Goal: Task Accomplishment & Management: Use online tool/utility

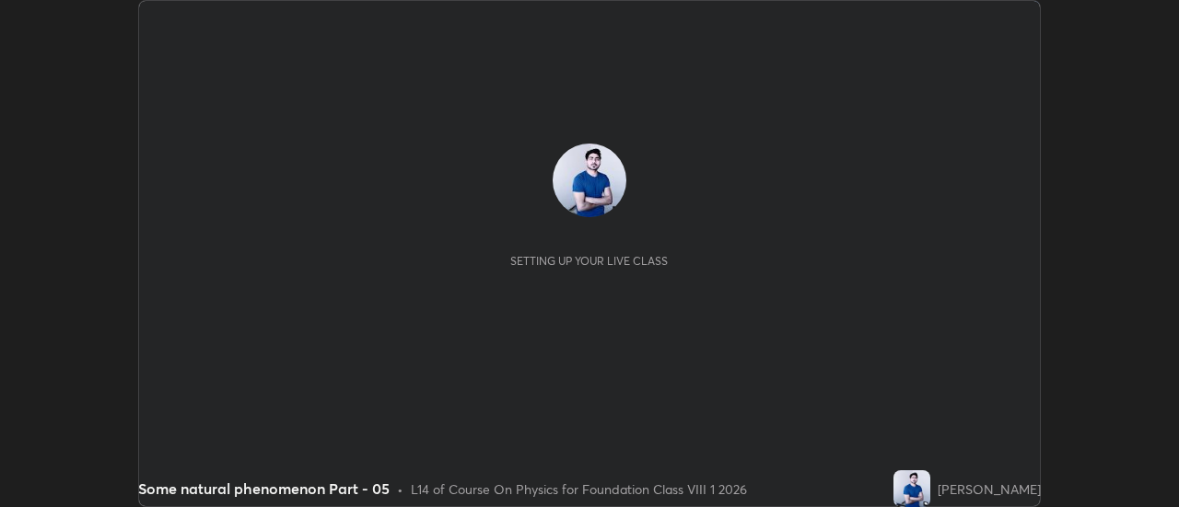
scroll to position [507, 1178]
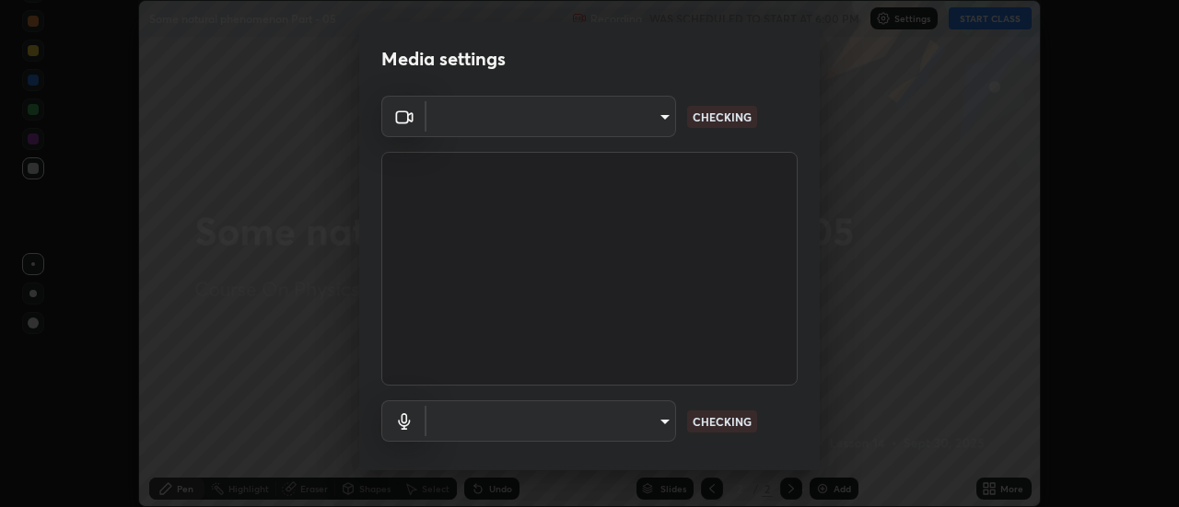
type input "751d449d604e4b96ecedde1e1f6f716fb17d1e84b34bafc94373a3023f52de87"
click at [662, 422] on body "Erase all Some natural phenomenon Part - 05 Recording WAS SCHEDULED TO START AT…" at bounding box center [589, 253] width 1179 height 507
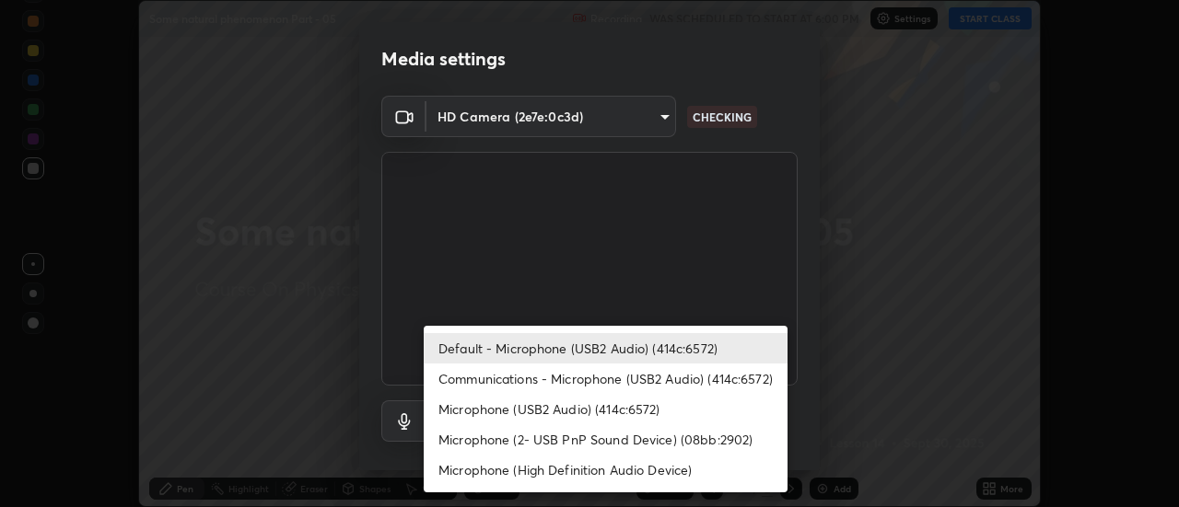
click at [632, 382] on li "Communications - Microphone (USB2 Audio) (414c:6572)" at bounding box center [606, 379] width 364 height 30
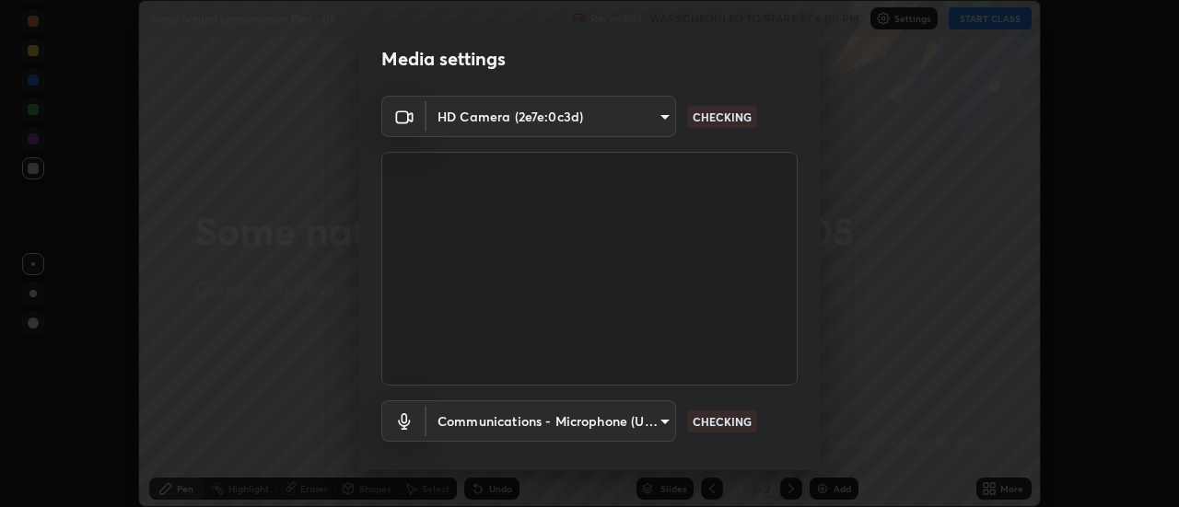
click at [658, 424] on body "Erase all Some natural phenomenon Part - 05 Recording WAS SCHEDULED TO START AT…" at bounding box center [589, 253] width 1179 height 507
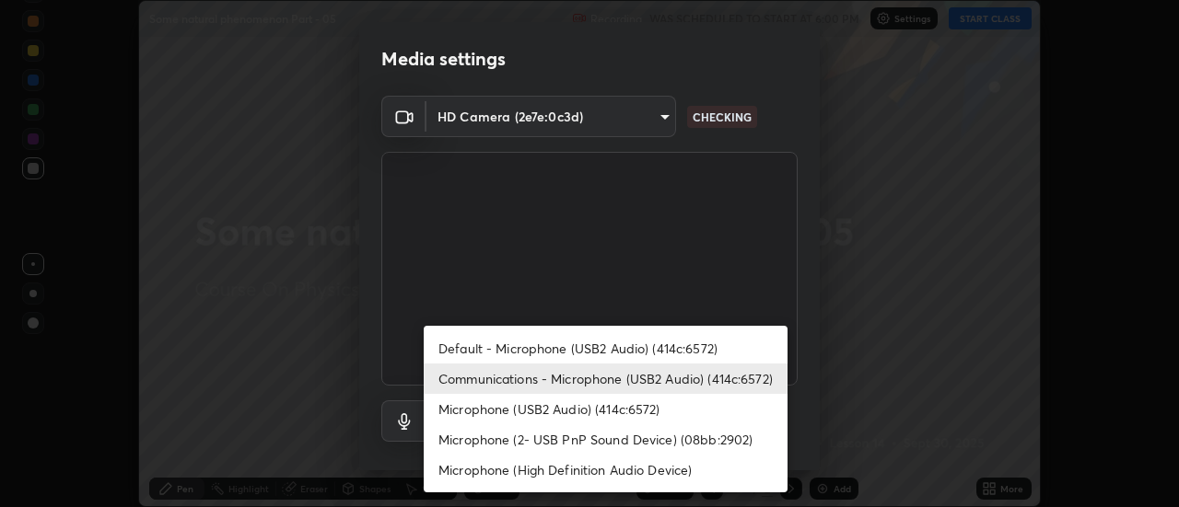
click at [610, 355] on li "Default - Microphone (USB2 Audio) (414c:6572)" at bounding box center [606, 348] width 364 height 30
type input "default"
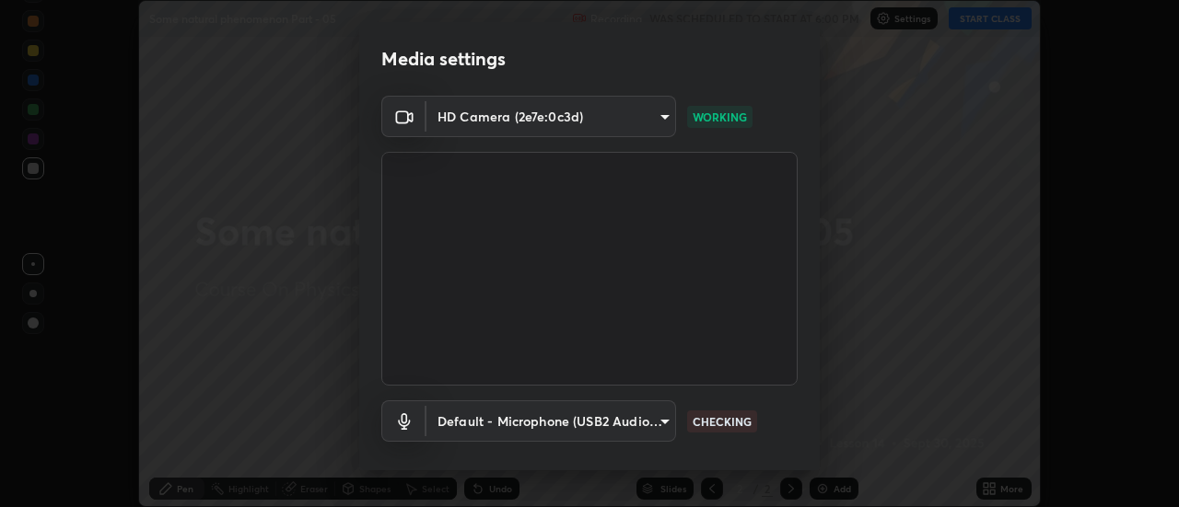
scroll to position [97, 0]
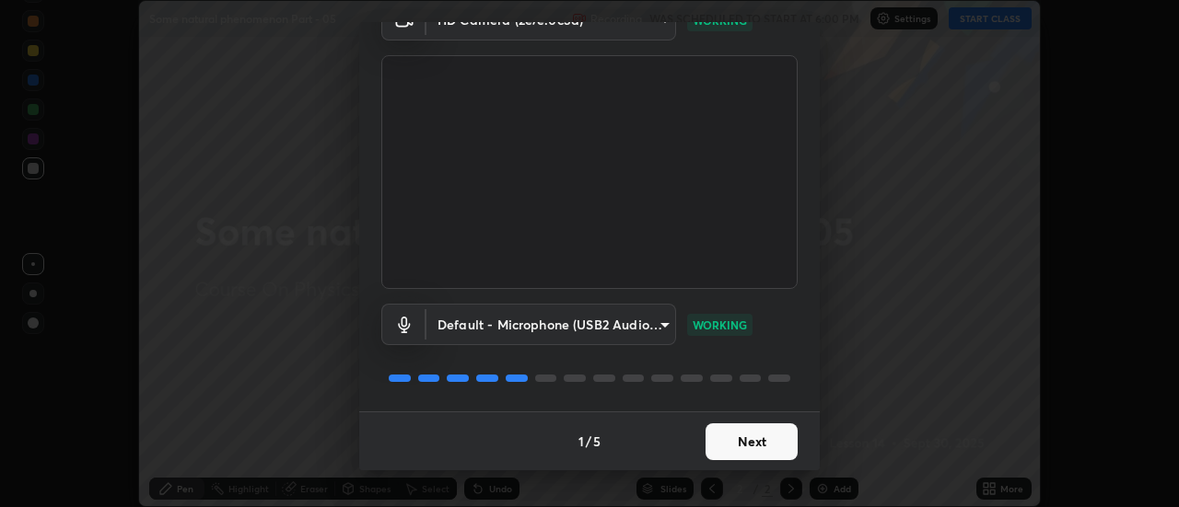
click at [752, 435] on button "Next" at bounding box center [751, 442] width 92 height 37
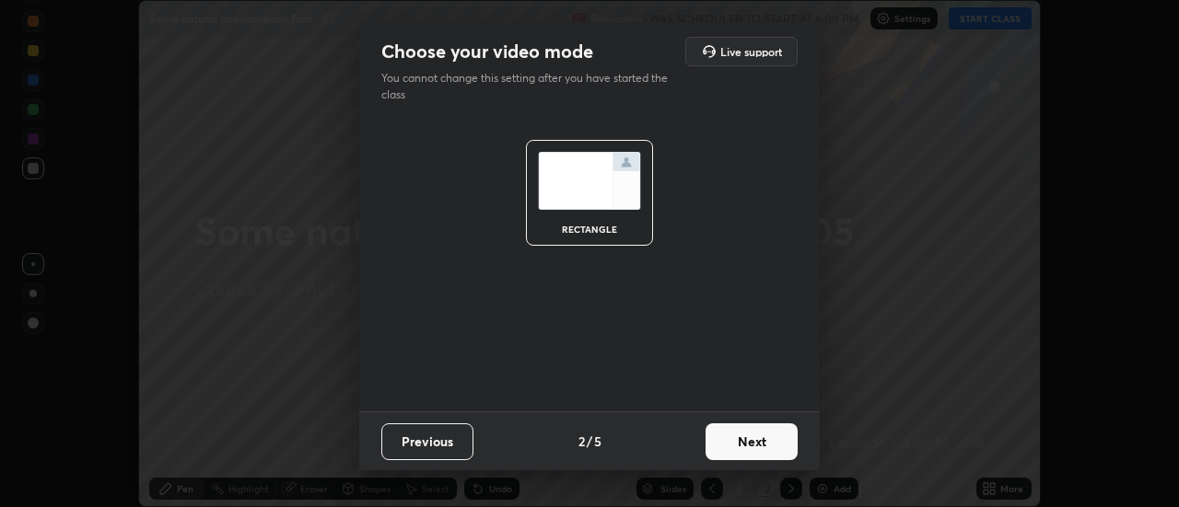
click at [757, 434] on button "Next" at bounding box center [751, 442] width 92 height 37
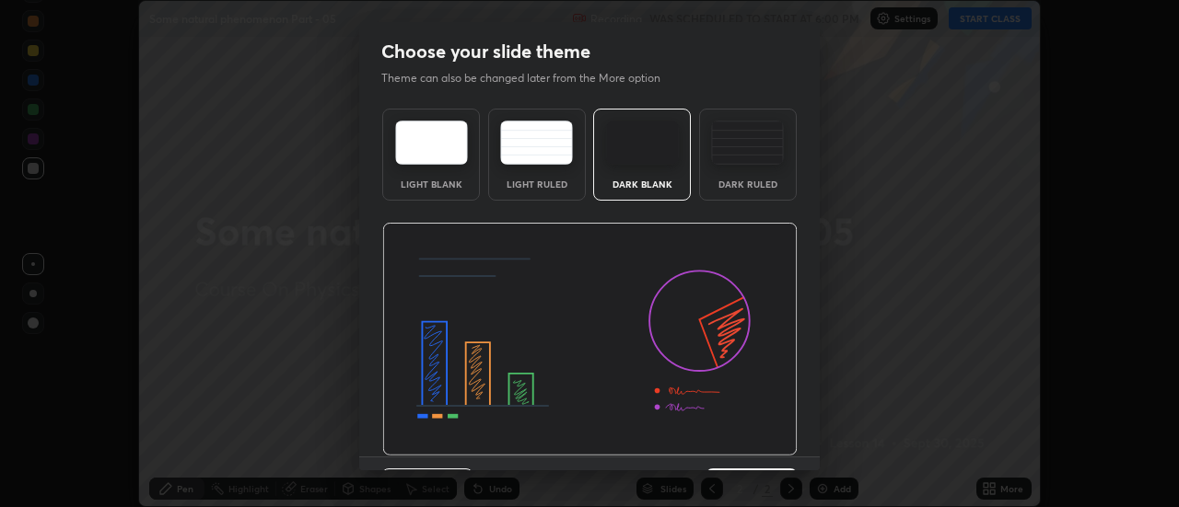
scroll to position [45, 0]
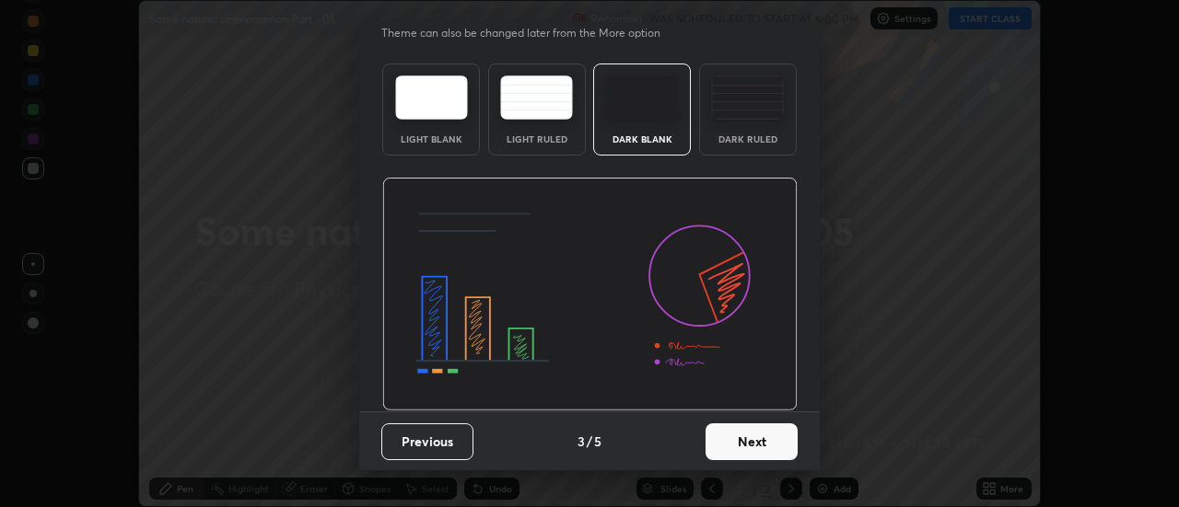
click at [758, 433] on button "Next" at bounding box center [751, 442] width 92 height 37
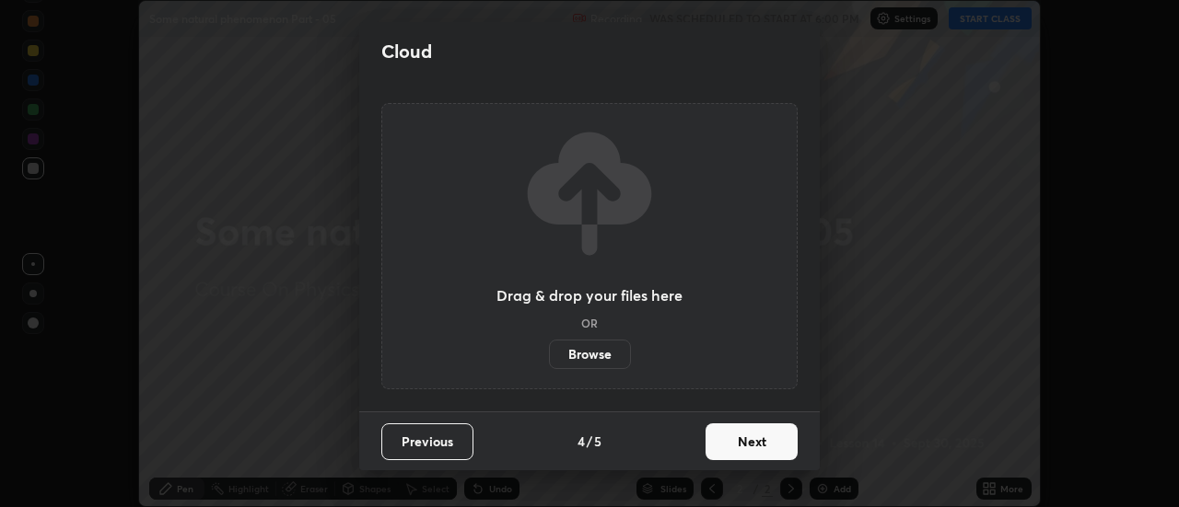
click at [766, 446] on button "Next" at bounding box center [751, 442] width 92 height 37
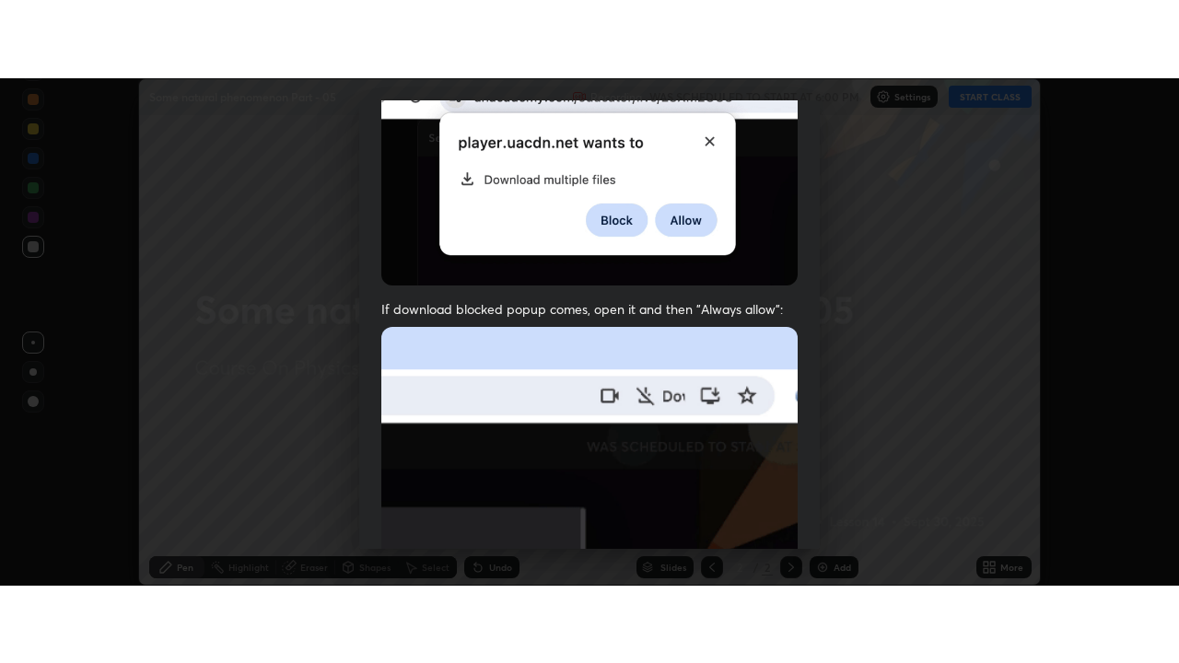
scroll to position [472, 0]
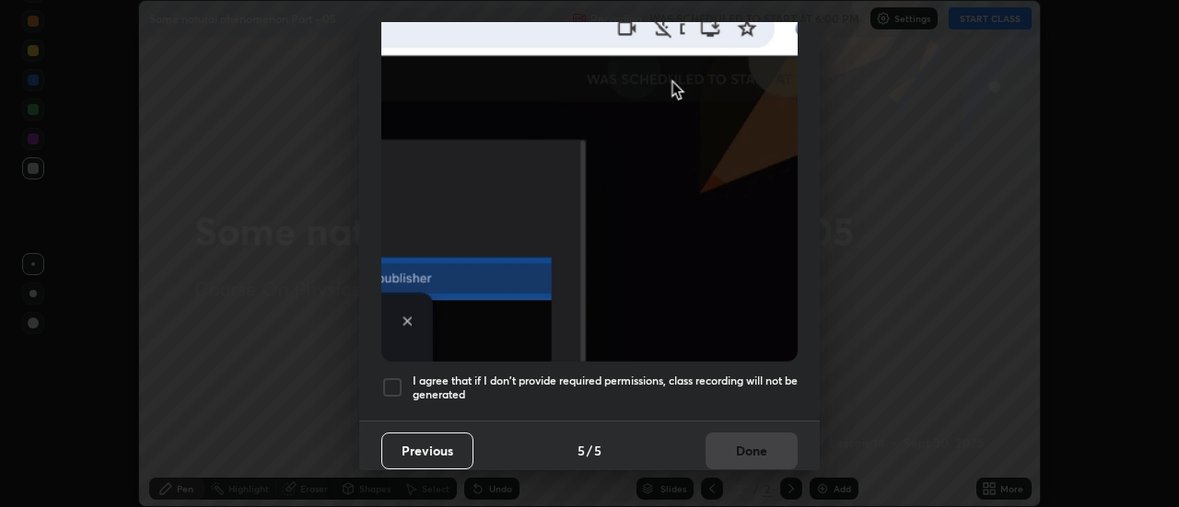
click at [397, 378] on div at bounding box center [392, 388] width 22 height 22
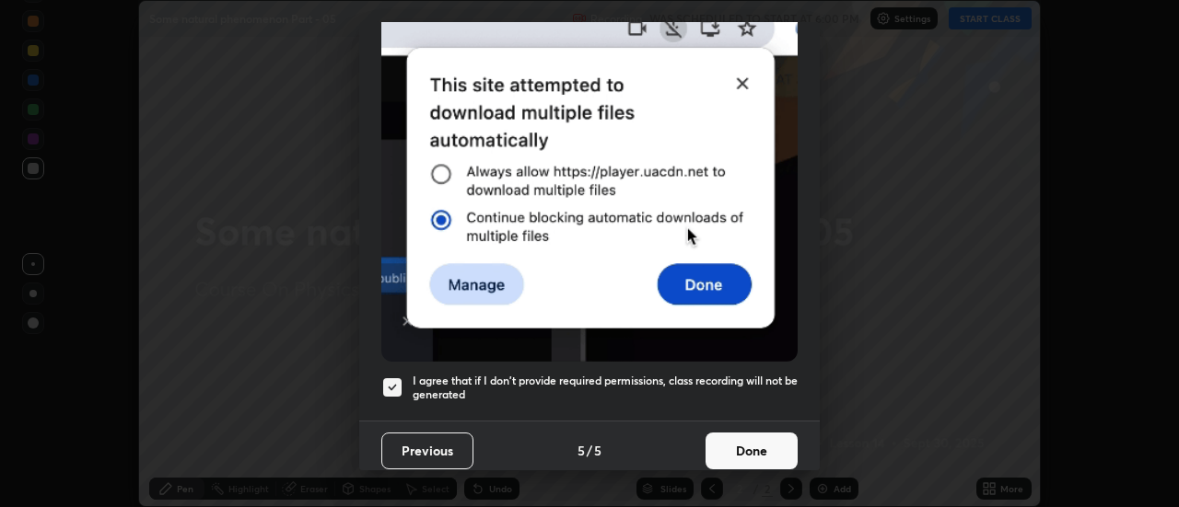
click at [754, 433] on button "Done" at bounding box center [751, 451] width 92 height 37
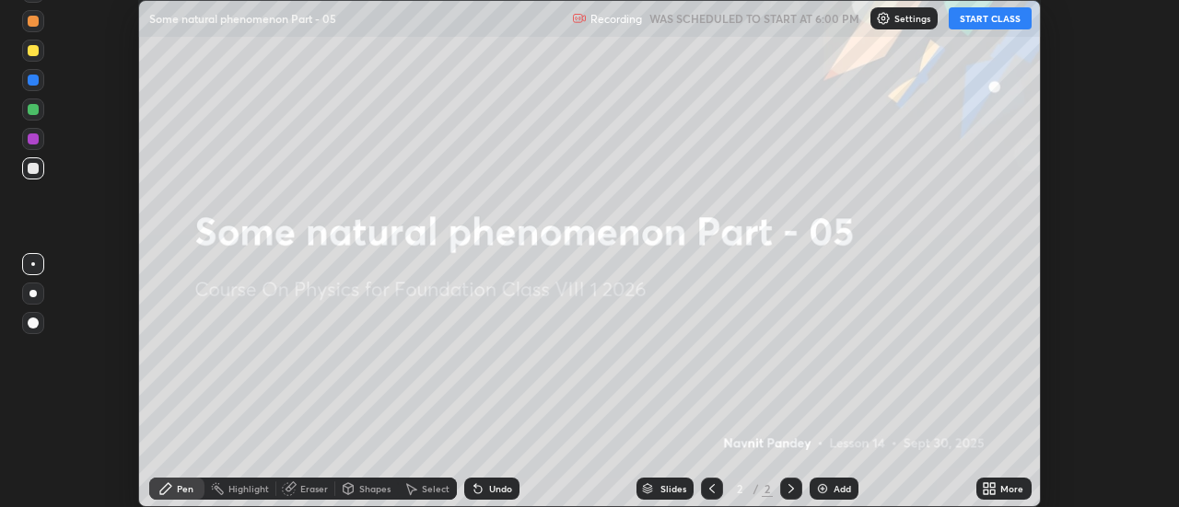
click at [991, 486] on icon at bounding box center [993, 485] width 5 height 5
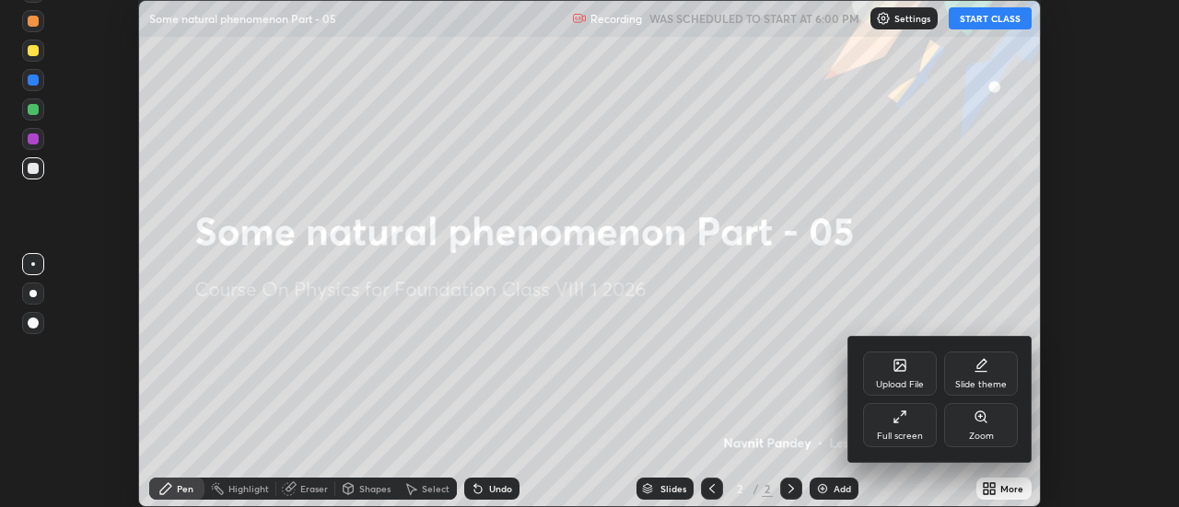
click at [913, 429] on div "Full screen" at bounding box center [900, 425] width 74 height 44
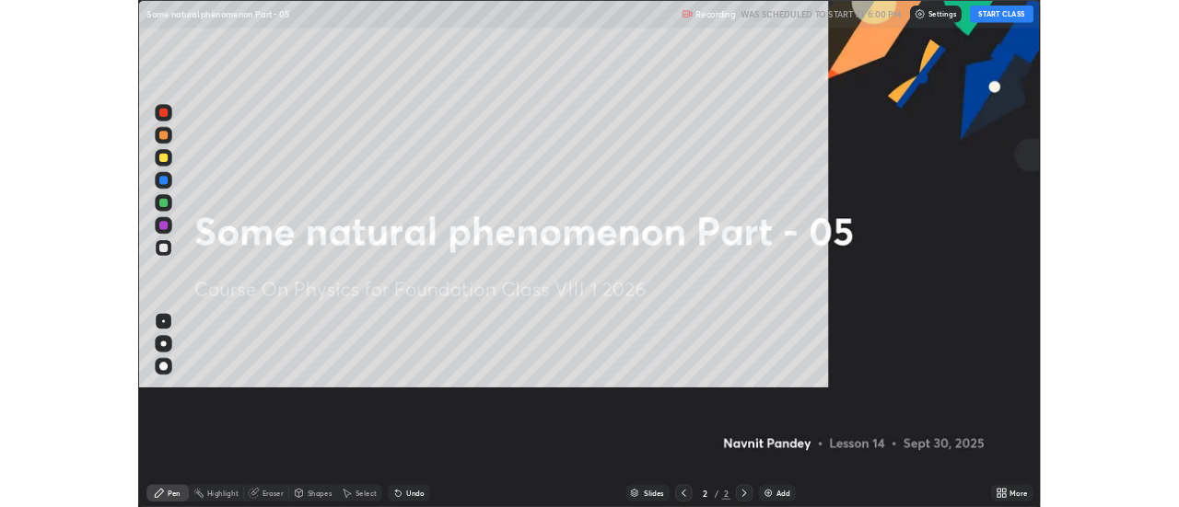
scroll to position [663, 1179]
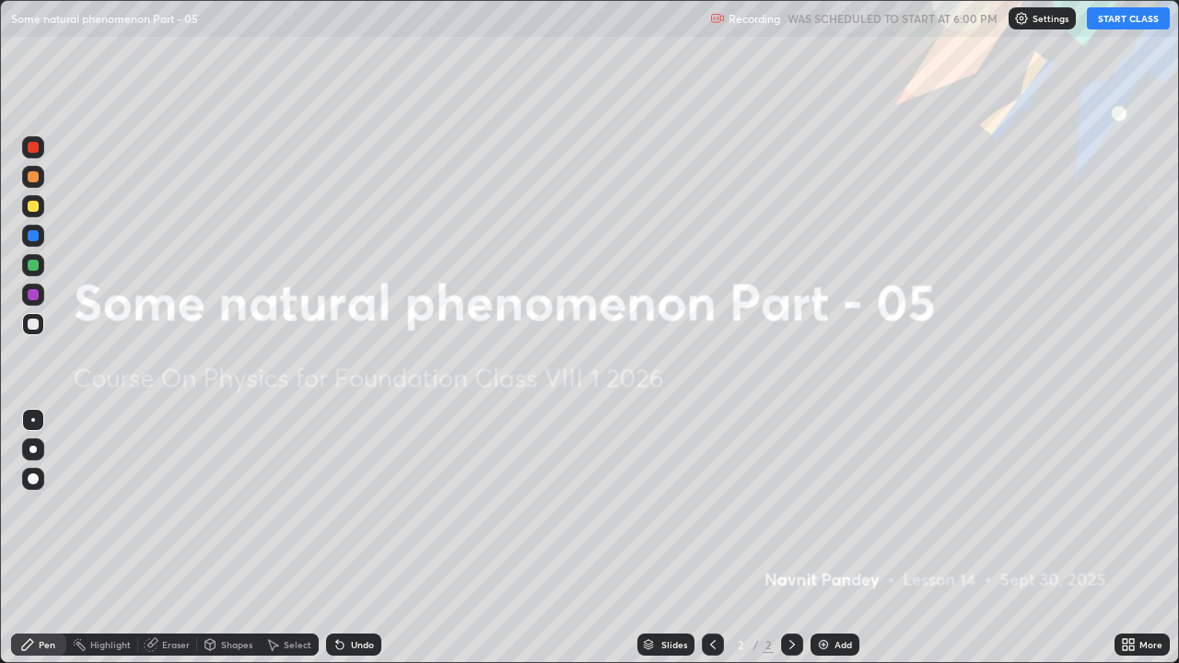
click at [1127, 23] on button "START CLASS" at bounding box center [1128, 18] width 83 height 22
click at [838, 506] on div "Add" at bounding box center [842, 644] width 17 height 9
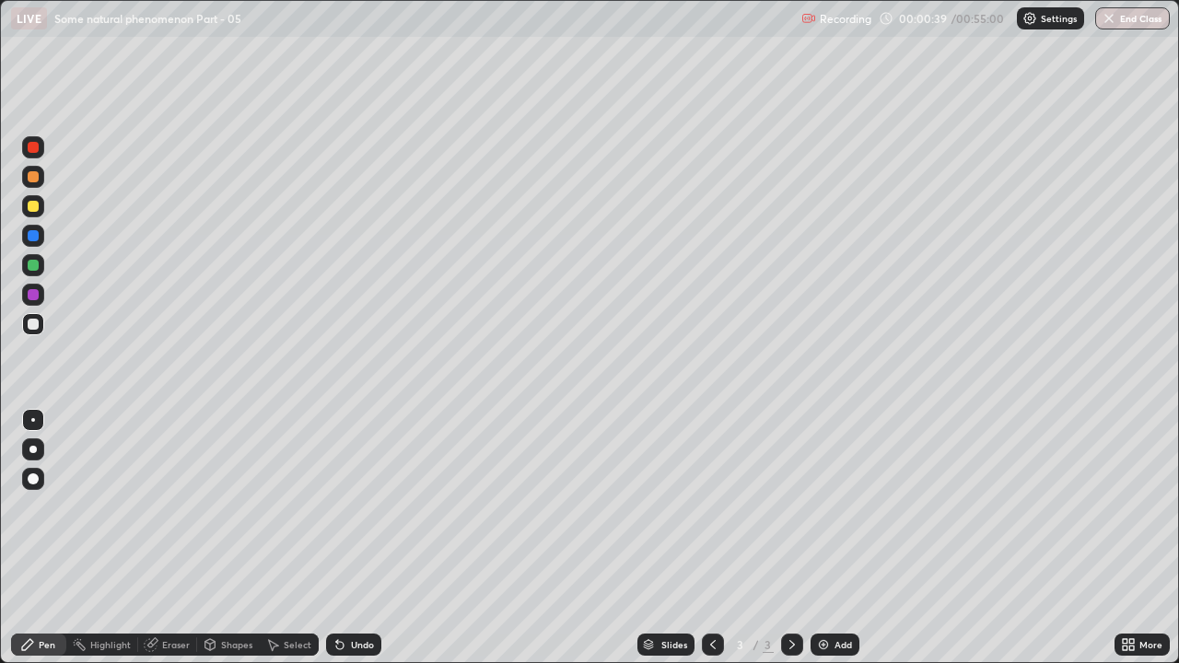
click at [38, 273] on div at bounding box center [33, 265] width 22 height 22
click at [34, 328] on div at bounding box center [33, 324] width 11 height 11
click at [41, 286] on div at bounding box center [33, 295] width 22 height 22
click at [790, 506] on icon at bounding box center [792, 644] width 15 height 15
click at [834, 506] on div "Add" at bounding box center [842, 644] width 17 height 9
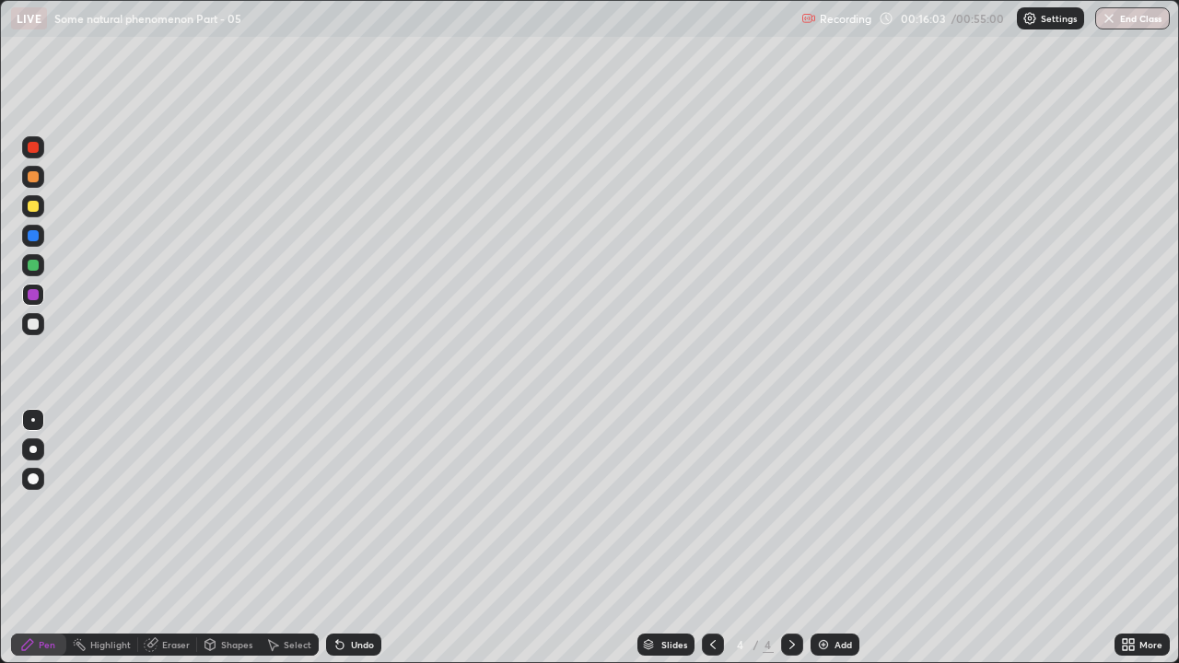
click at [38, 322] on div at bounding box center [33, 324] width 11 height 11
click at [340, 506] on icon at bounding box center [339, 645] width 7 height 7
click at [33, 266] on div at bounding box center [33, 265] width 11 height 11
click at [34, 244] on div at bounding box center [33, 236] width 22 height 22
click at [355, 506] on div "Undo" at bounding box center [362, 644] width 23 height 9
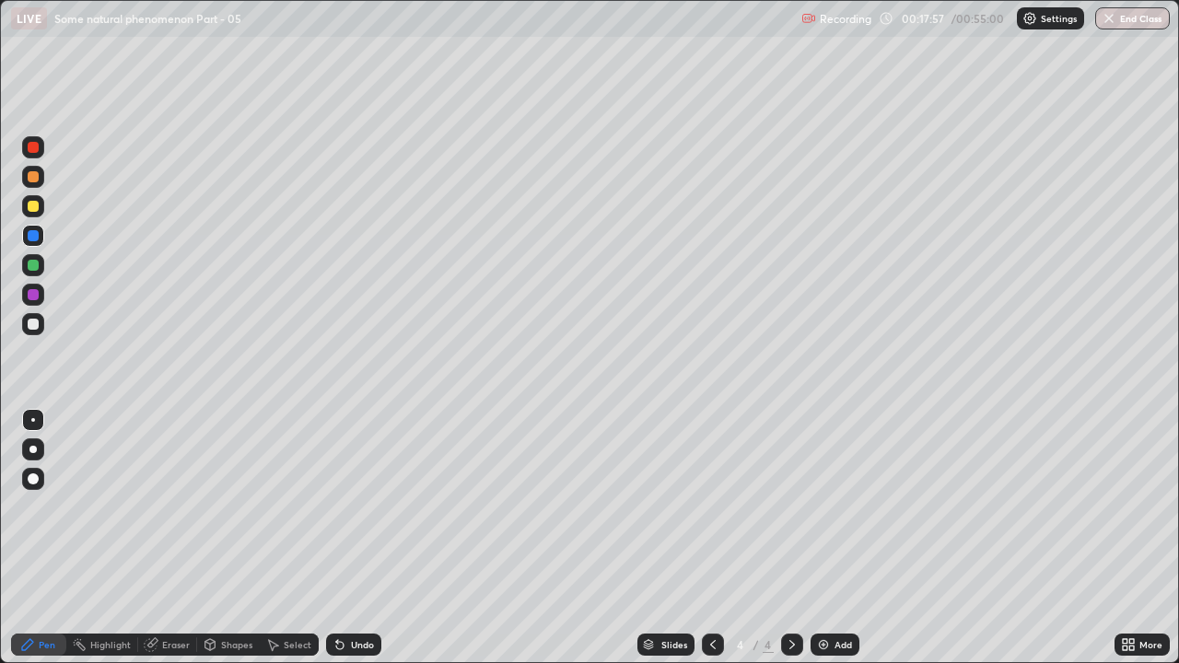
click at [336, 506] on icon at bounding box center [337, 641] width 2 height 2
click at [344, 506] on div "Undo" at bounding box center [353, 645] width 55 height 22
click at [790, 506] on icon at bounding box center [792, 644] width 15 height 15
click at [820, 506] on img at bounding box center [823, 644] width 15 height 15
click at [337, 506] on icon at bounding box center [339, 645] width 7 height 7
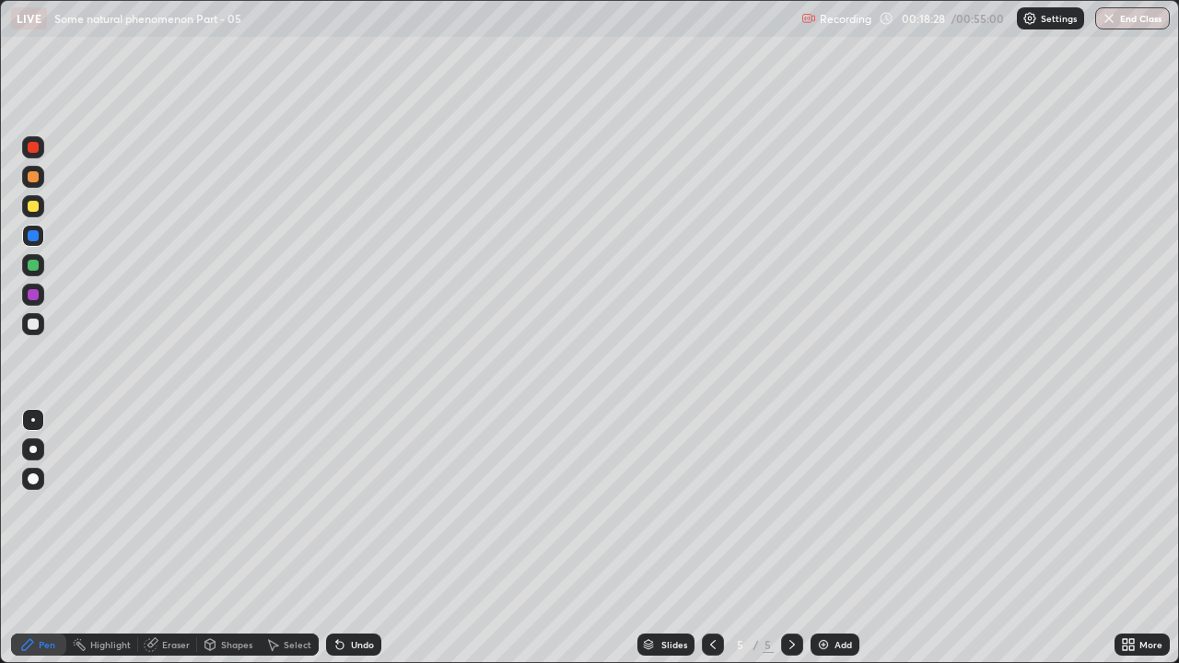
click at [343, 506] on icon at bounding box center [339, 644] width 15 height 15
click at [345, 506] on div "Undo" at bounding box center [353, 645] width 55 height 22
click at [33, 266] on div at bounding box center [33, 265] width 11 height 11
click at [37, 236] on div at bounding box center [33, 235] width 11 height 11
click at [358, 506] on div "Undo" at bounding box center [362, 644] width 23 height 9
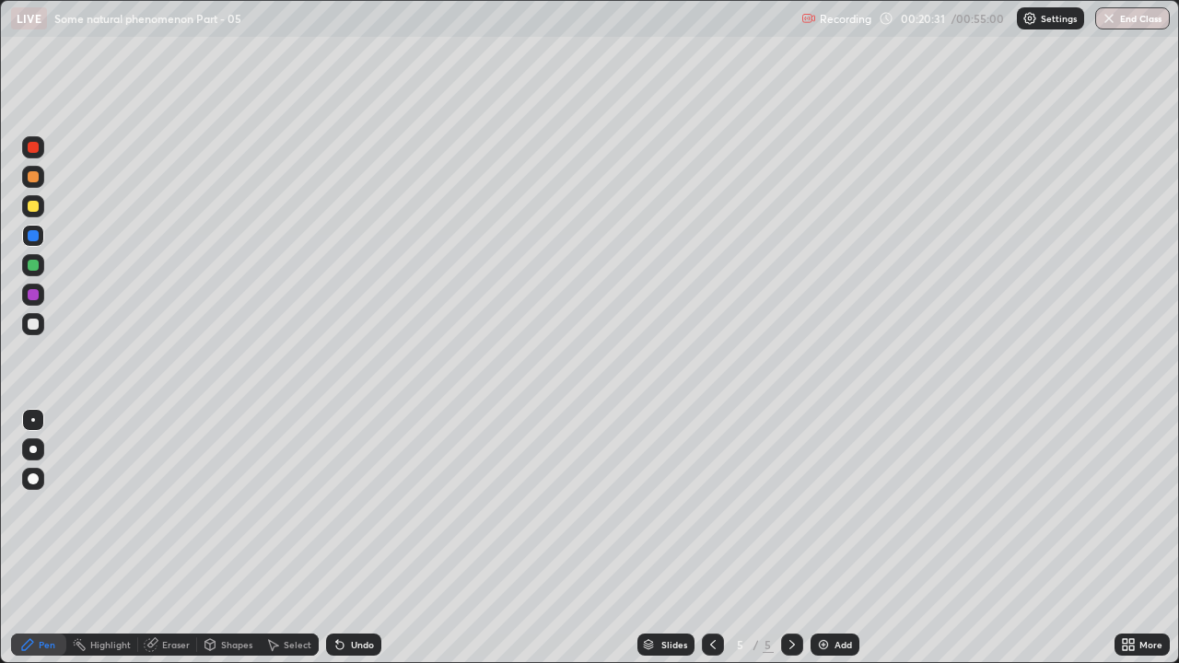
click at [788, 506] on icon at bounding box center [792, 644] width 15 height 15
click at [822, 506] on img at bounding box center [823, 644] width 15 height 15
click at [37, 266] on div at bounding box center [33, 265] width 11 height 11
click at [33, 325] on div at bounding box center [33, 324] width 11 height 11
click at [34, 262] on div at bounding box center [33, 265] width 11 height 11
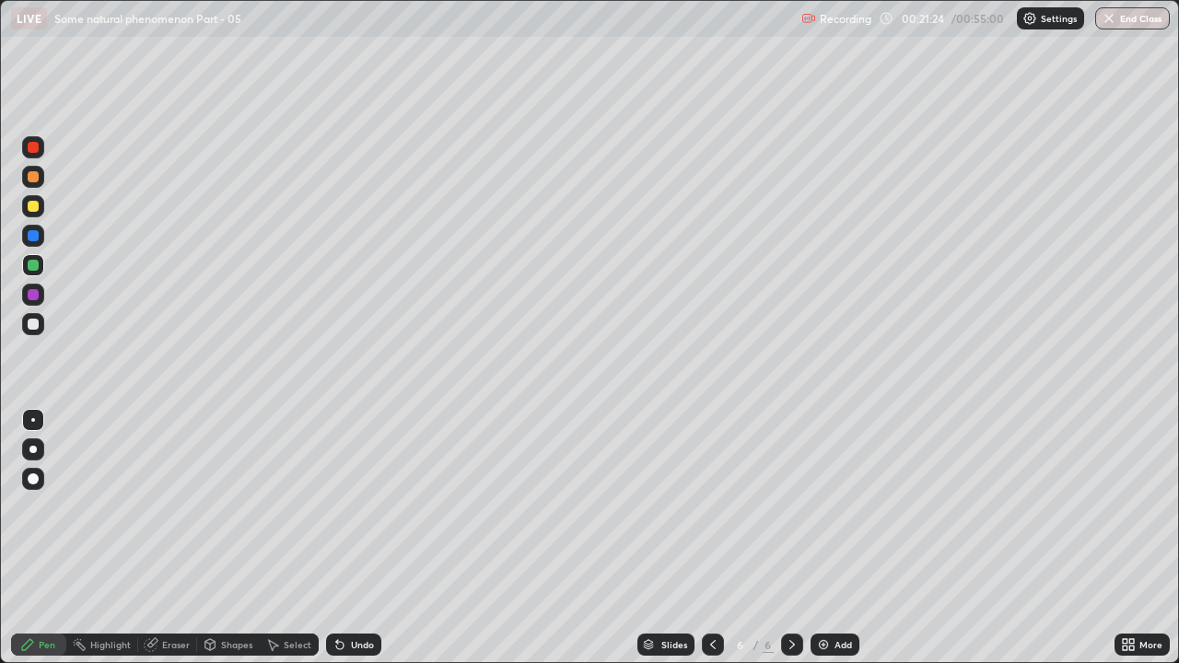
click at [713, 506] on icon at bounding box center [712, 644] width 15 height 15
click at [720, 506] on div at bounding box center [713, 645] width 22 height 22
click at [792, 506] on div at bounding box center [792, 644] width 22 height 37
click at [791, 506] on icon at bounding box center [792, 644] width 15 height 15
click at [163, 506] on div "Eraser" at bounding box center [176, 644] width 28 height 9
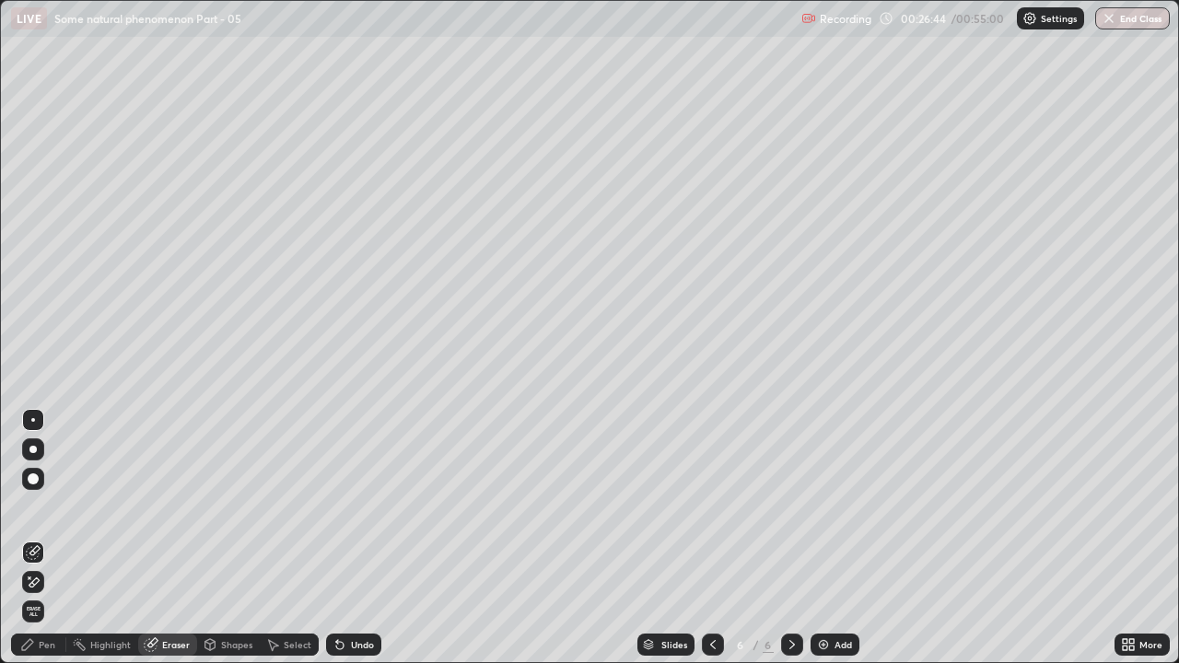
click at [33, 506] on icon at bounding box center [34, 581] width 10 height 9
click at [52, 506] on div "Pen" at bounding box center [47, 644] width 17 height 9
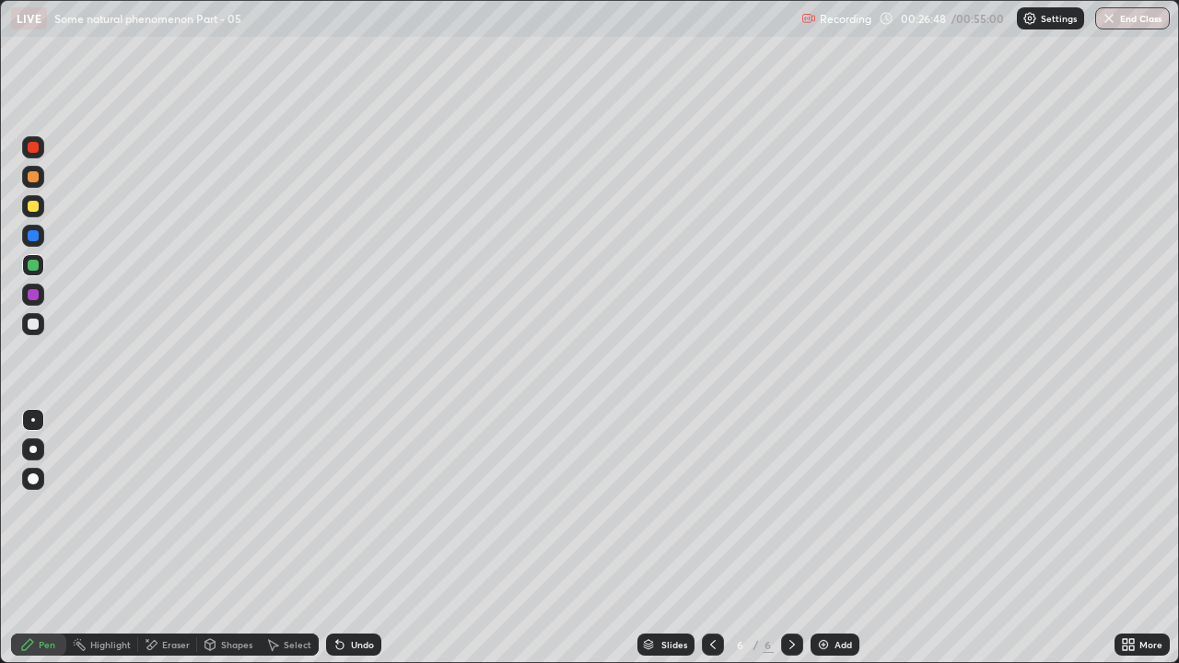
click at [32, 327] on div at bounding box center [33, 324] width 11 height 11
click at [36, 263] on div at bounding box center [33, 265] width 11 height 11
click at [169, 506] on div "Eraser" at bounding box center [176, 644] width 28 height 9
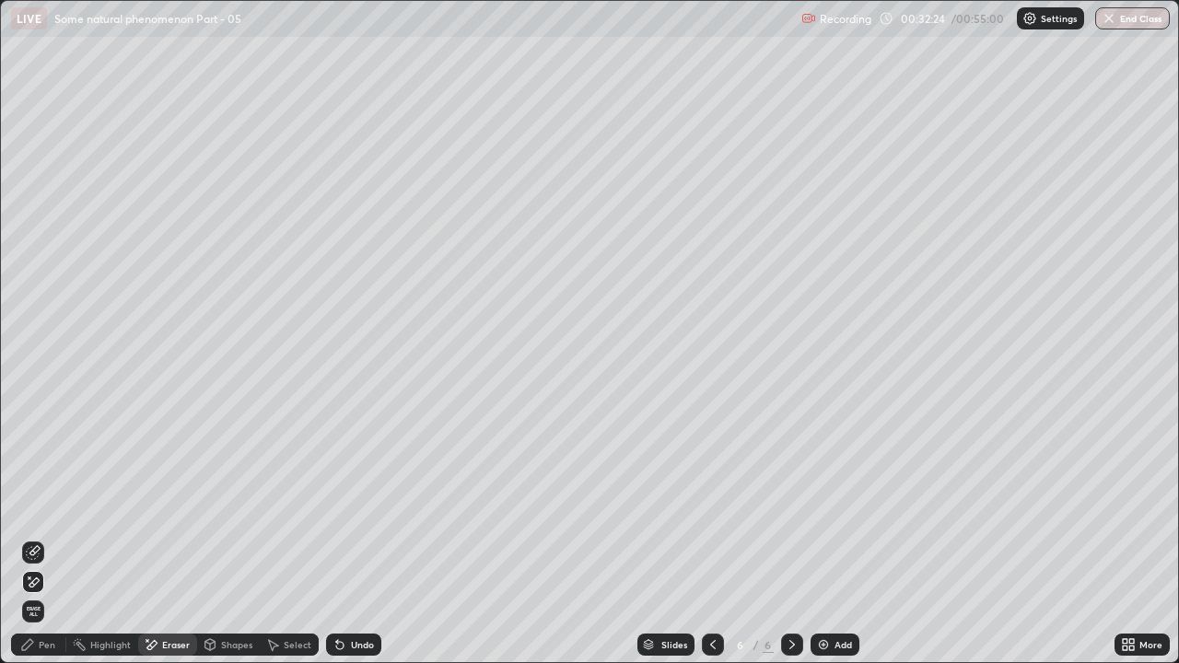
click at [44, 506] on div "Pen" at bounding box center [47, 644] width 17 height 9
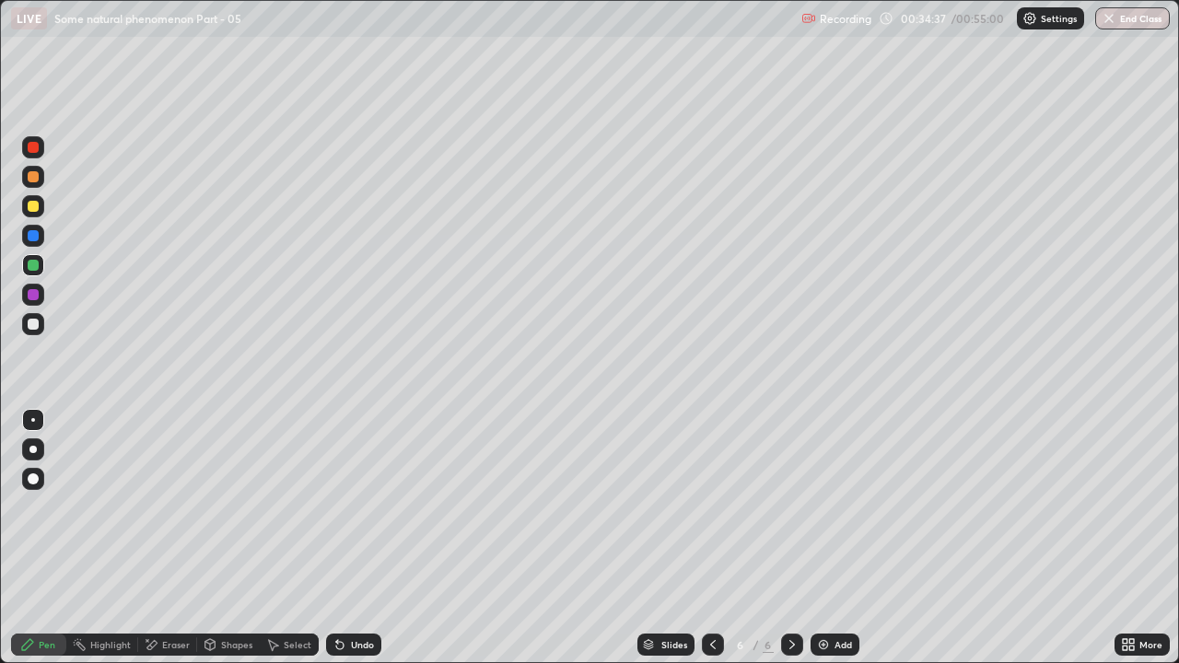
click at [820, 506] on img at bounding box center [823, 644] width 15 height 15
click at [33, 325] on div at bounding box center [33, 324] width 11 height 11
click at [354, 506] on div "Undo" at bounding box center [362, 644] width 23 height 9
click at [345, 506] on div "Undo" at bounding box center [353, 645] width 55 height 22
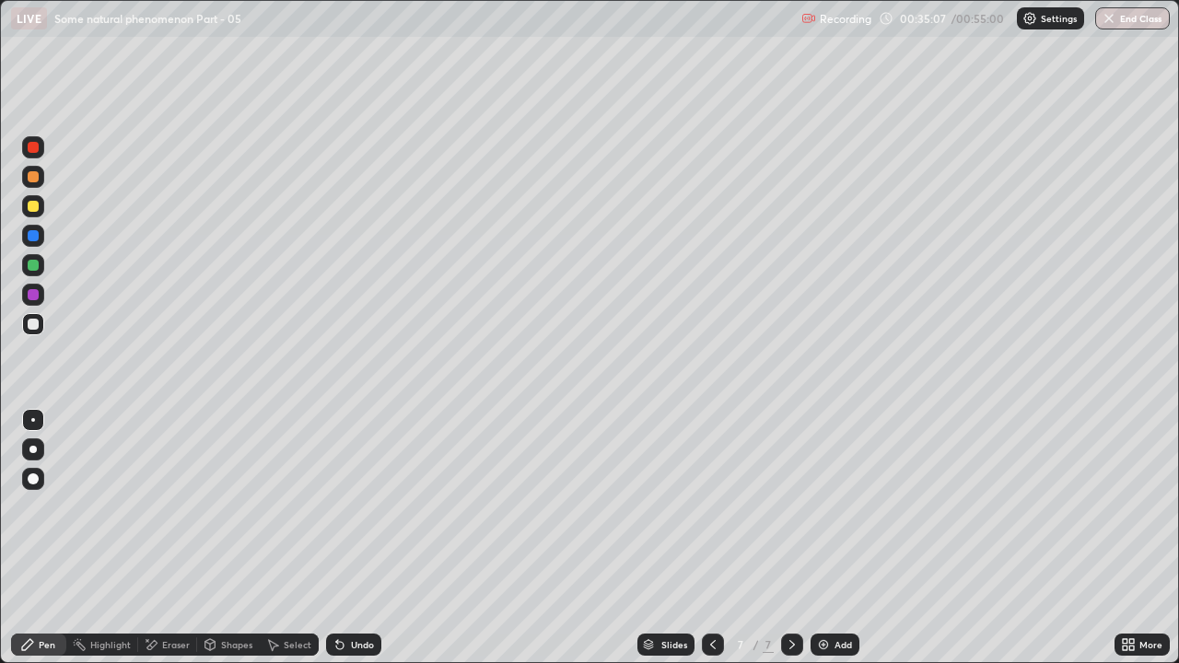
click at [34, 268] on div at bounding box center [33, 265] width 11 height 11
click at [37, 325] on div at bounding box center [33, 324] width 11 height 11
click at [33, 265] on div at bounding box center [33, 265] width 11 height 11
click at [33, 449] on div at bounding box center [32, 449] width 7 height 7
click at [32, 261] on div at bounding box center [33, 265] width 11 height 11
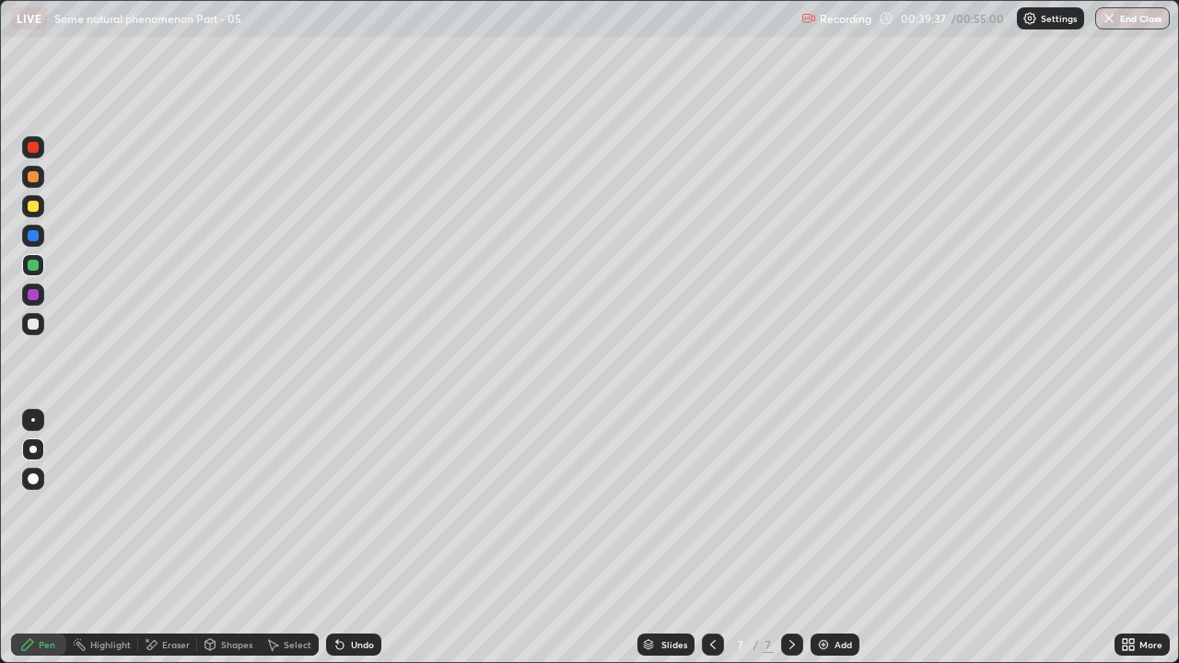
click at [36, 296] on div at bounding box center [33, 294] width 11 height 11
click at [790, 506] on icon at bounding box center [792, 644] width 15 height 15
click at [828, 506] on img at bounding box center [823, 644] width 15 height 15
click at [33, 325] on div at bounding box center [33, 324] width 11 height 11
click at [33, 237] on div at bounding box center [33, 235] width 11 height 11
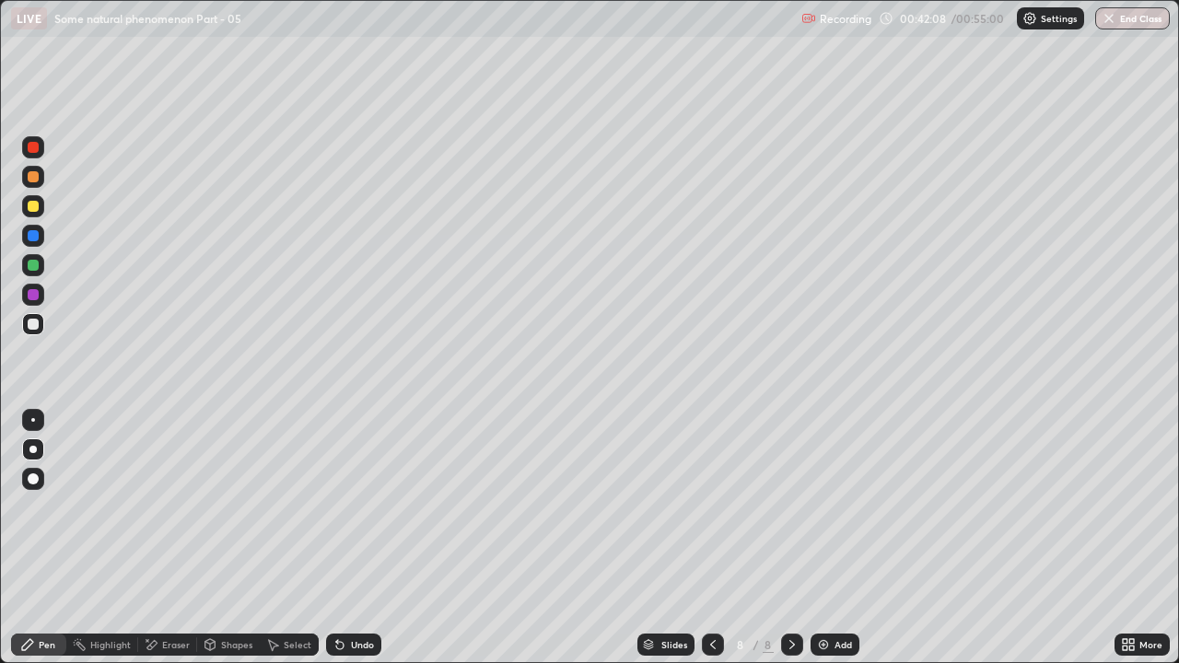
click at [34, 262] on div at bounding box center [33, 265] width 11 height 11
click at [38, 327] on div at bounding box center [33, 324] width 11 height 11
click at [29, 261] on div at bounding box center [33, 265] width 11 height 11
click at [34, 323] on div at bounding box center [33, 324] width 11 height 11
click at [40, 266] on div at bounding box center [33, 265] width 22 height 22
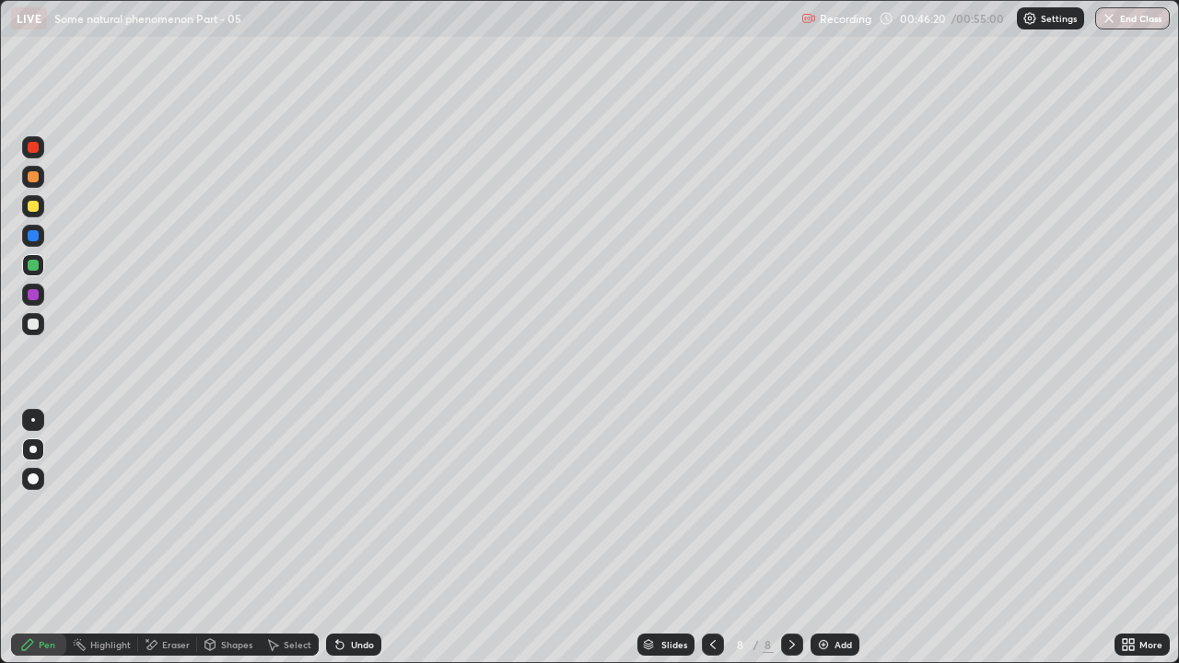
click at [32, 327] on div at bounding box center [33, 324] width 11 height 11
click at [33, 266] on div at bounding box center [33, 265] width 11 height 11
click at [353, 506] on div "Undo" at bounding box center [362, 644] width 23 height 9
click at [347, 506] on div "Undo" at bounding box center [353, 645] width 55 height 22
click at [1122, 18] on button "End Class" at bounding box center [1132, 18] width 75 height 22
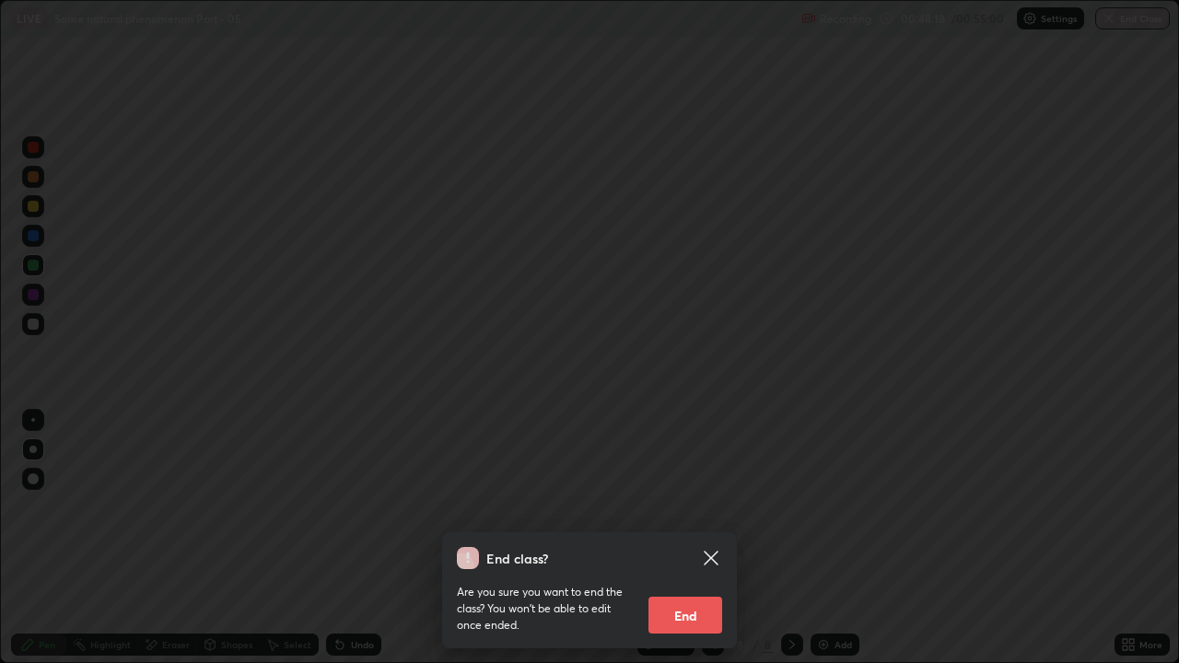
click at [679, 506] on button "End" at bounding box center [685, 615] width 74 height 37
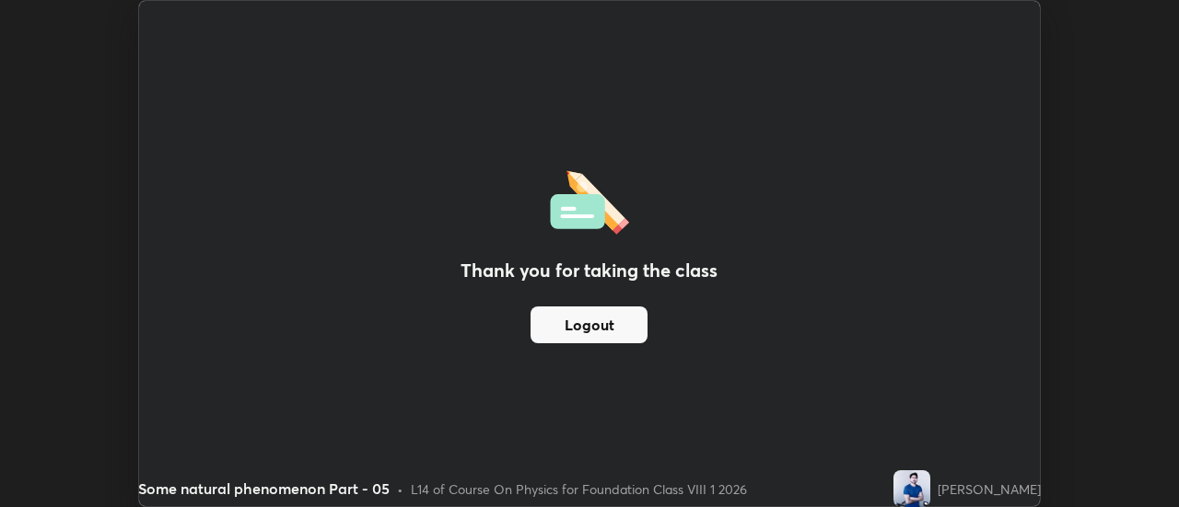
scroll to position [91572, 90901]
